Goal: Find specific page/section: Find specific page/section

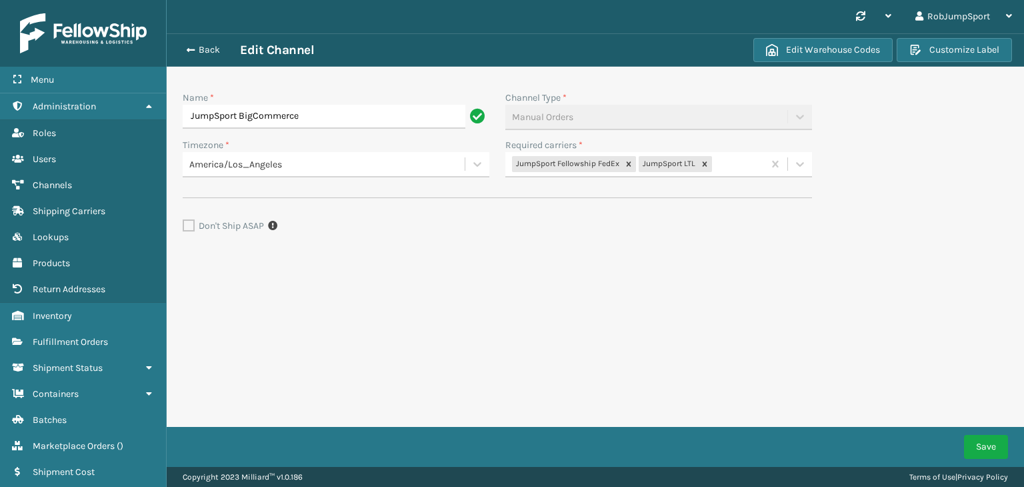
click at [336, 224] on div "Don't Ship ASAP" at bounding box center [498, 226] width 630 height 16
click at [324, 210] on div "Name * JumpSport BigCommerce Channel Type * Manual Orders Timezone * America/Lo…" at bounding box center [498, 168] width 630 height 171
click at [323, 217] on div "Name * JumpSport BigCommerce Channel Type * Manual Orders Timezone * America/Lo…" at bounding box center [498, 168] width 630 height 171
click at [196, 43] on div "Back Edit Channel" at bounding box center [464, 50] width 571 height 16
click at [201, 51] on button "Back" at bounding box center [209, 50] width 61 height 12
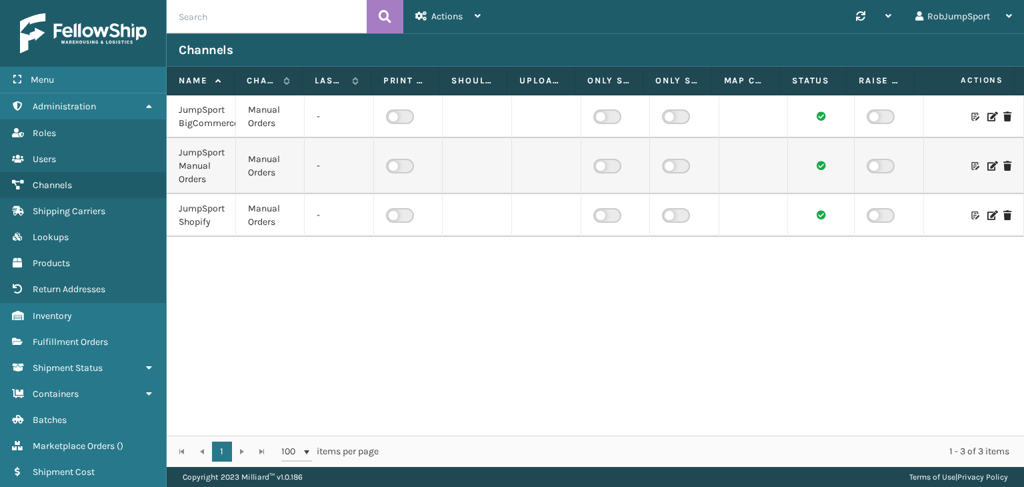
click at [279, 296] on div "JumpSport BigCommerce Manual Orders - JumpSport Manual Orders Manual Orders - J…" at bounding box center [596, 265] width 858 height 340
click at [218, 266] on div "JumpSport BigCommerce Manual Orders - JumpSport Manual Orders Manual Orders - J…" at bounding box center [596, 265] width 858 height 340
click at [219, 270] on div "JumpSport BigCommerce Manual Orders - JumpSport Manual Orders Manual Orders - J…" at bounding box center [596, 265] width 858 height 340
click at [339, 363] on div "JumpSport BigCommerce Manual Orders - JumpSport Manual Orders Manual Orders - J…" at bounding box center [596, 265] width 858 height 340
